Goal: Task Accomplishment & Management: Manage account settings

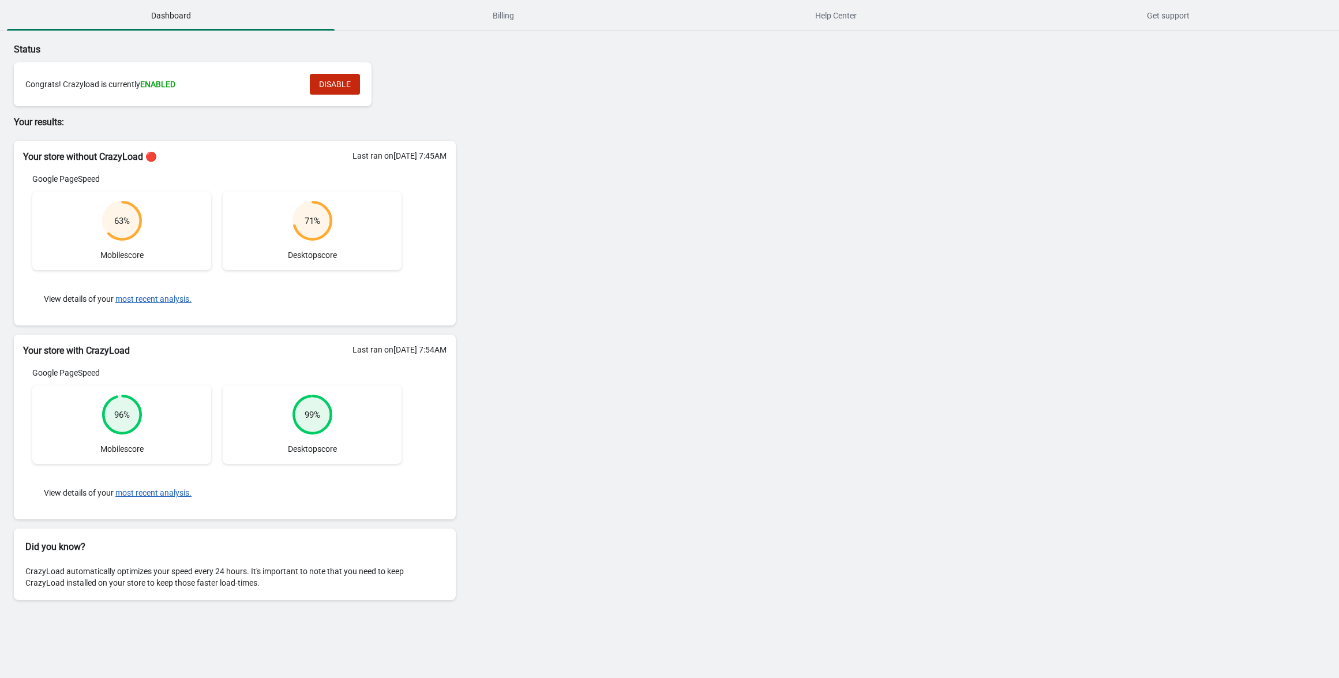
click at [1221, 270] on div "Status Congrats! Crazyload is currently ENABLED DISABLE Your results: Your stor…" at bounding box center [669, 323] width 1339 height 585
click at [337, 88] on span "DISABLE" at bounding box center [335, 84] width 32 height 9
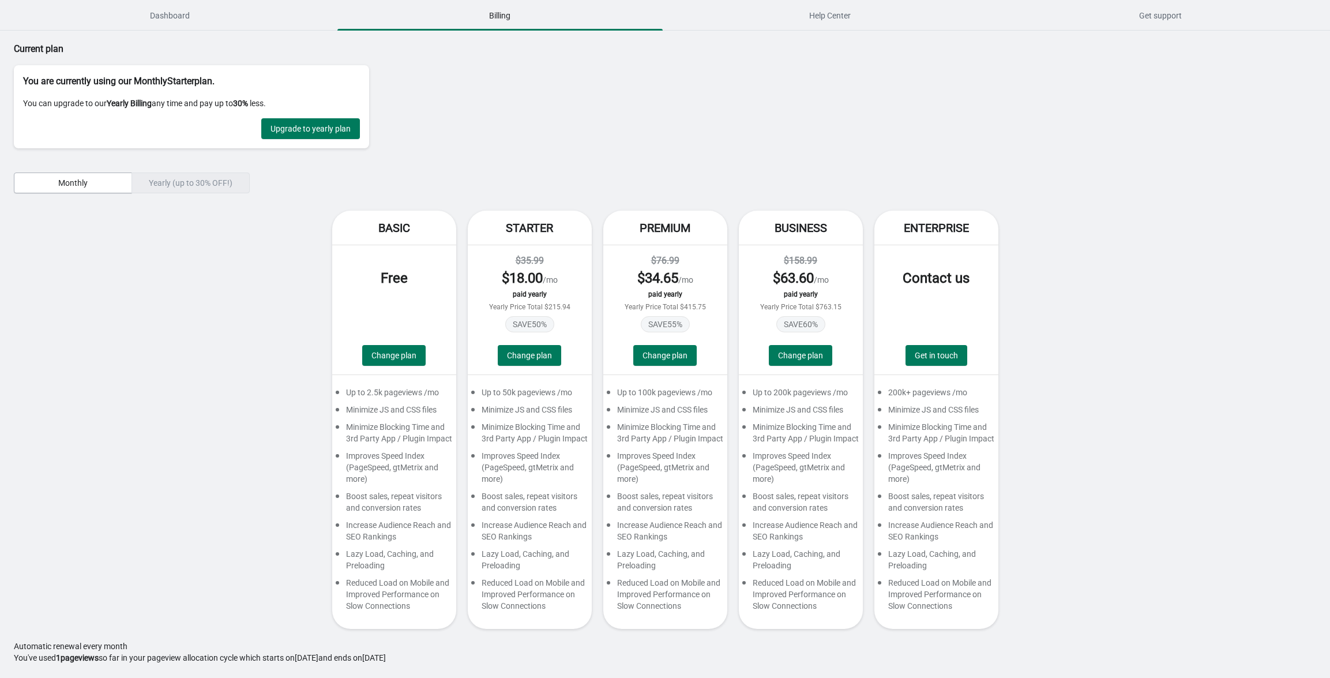
scroll to position [2, 0]
drag, startPoint x: 41, startPoint y: 663, endPoint x: 651, endPoint y: 677, distance: 610.3
click at [651, 668] on div "Current plan You are currently using our Monthly Starter plan. You can upgrade …" at bounding box center [665, 349] width 1302 height 637
click at [178, 13] on span "Dashboard" at bounding box center [170, 15] width 326 height 21
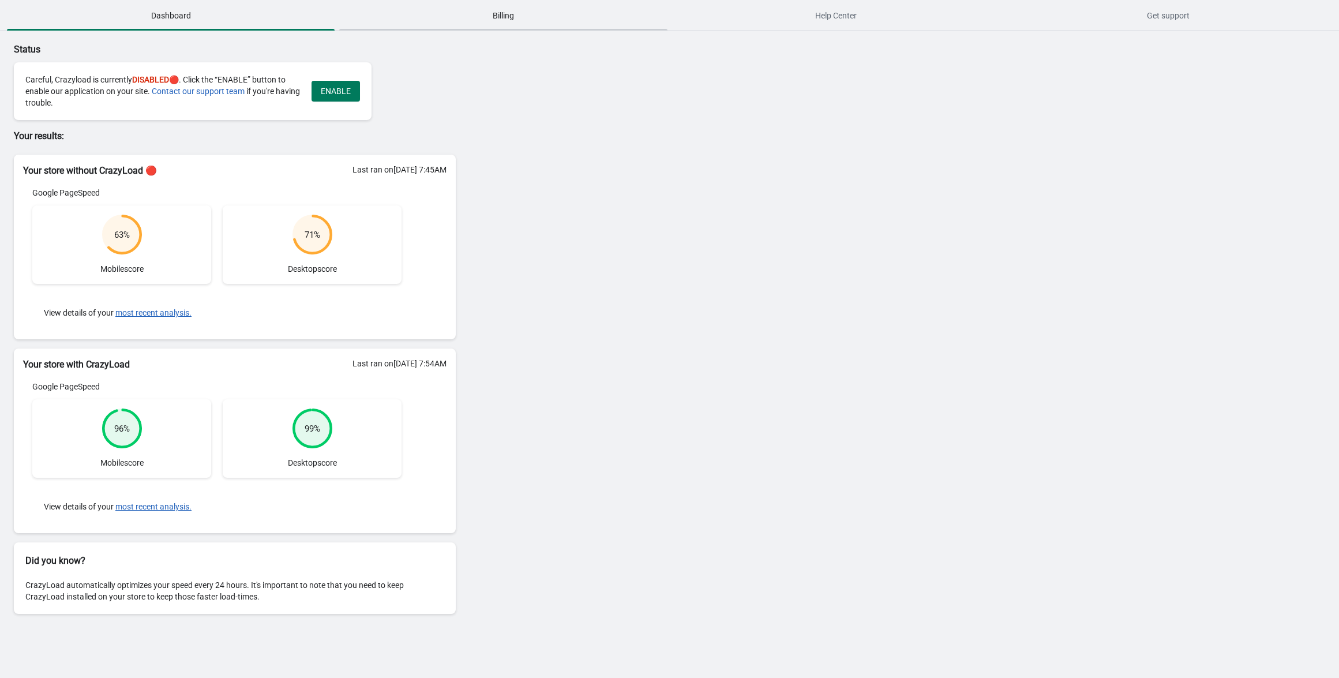
click at [511, 19] on span "Billing" at bounding box center [503, 15] width 328 height 21
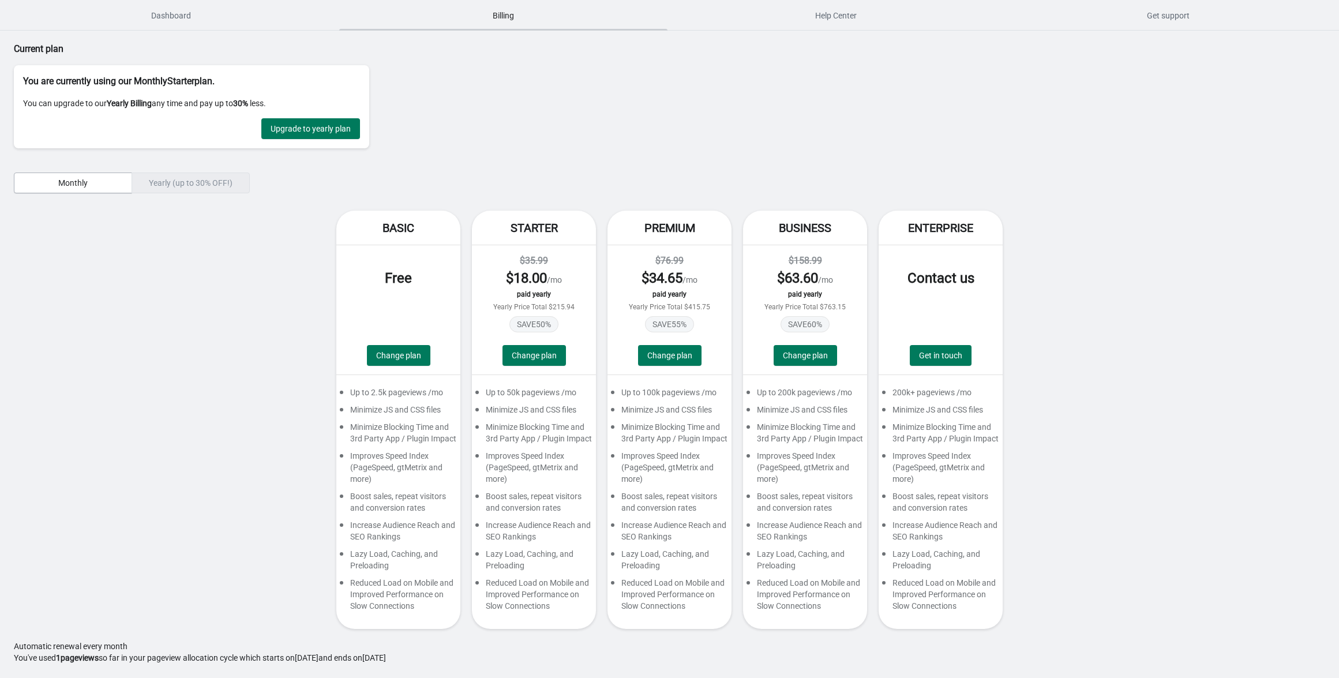
click at [511, 19] on span "Billing" at bounding box center [503, 15] width 328 height 21
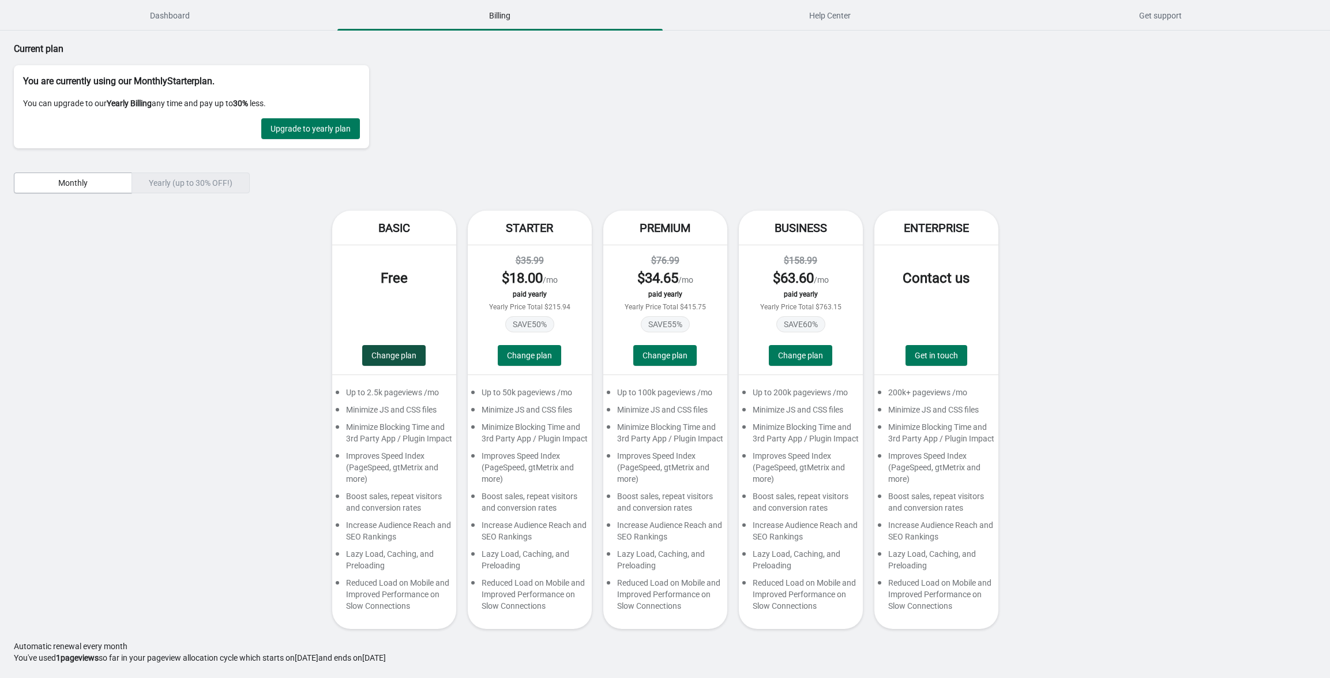
click at [420, 357] on button "Change plan" at bounding box center [393, 355] width 63 height 21
